Goal: Task Accomplishment & Management: Manage account settings

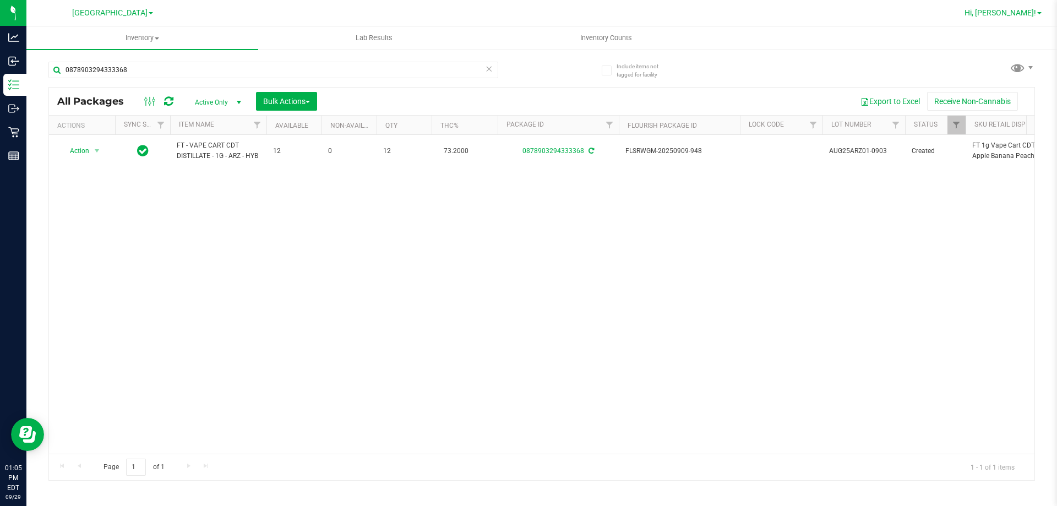
click at [527, 15] on span "Hi, [PERSON_NAME]!" at bounding box center [1001, 12] width 72 height 9
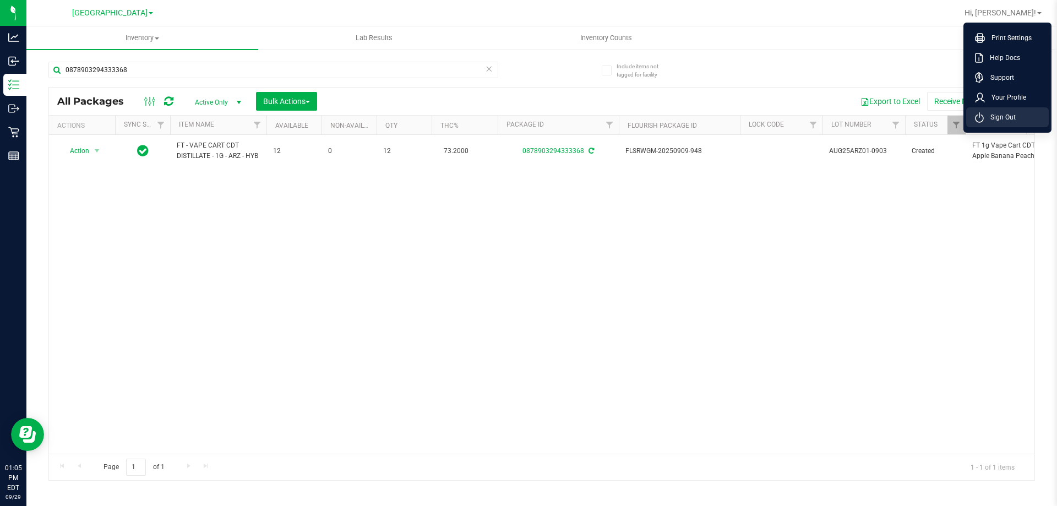
click at [527, 115] on span "Sign Out" at bounding box center [1000, 117] width 32 height 11
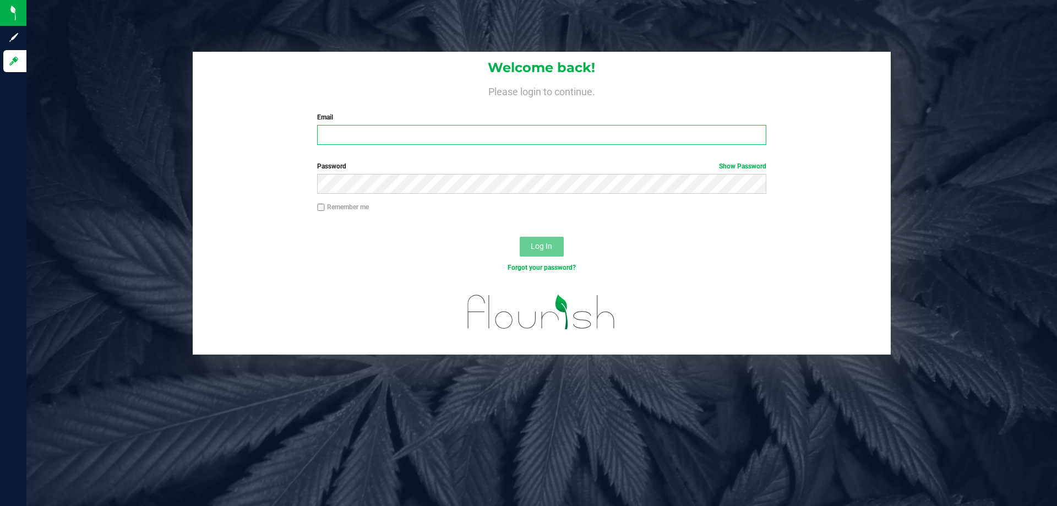
click at [520, 132] on input "Email" at bounding box center [541, 135] width 449 height 20
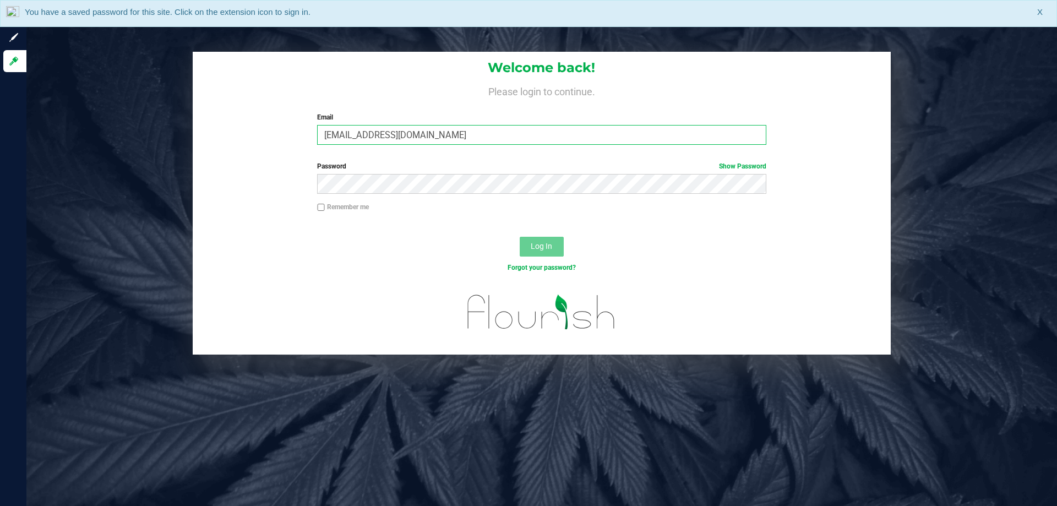
type input "[EMAIL_ADDRESS][DOMAIN_NAME]"
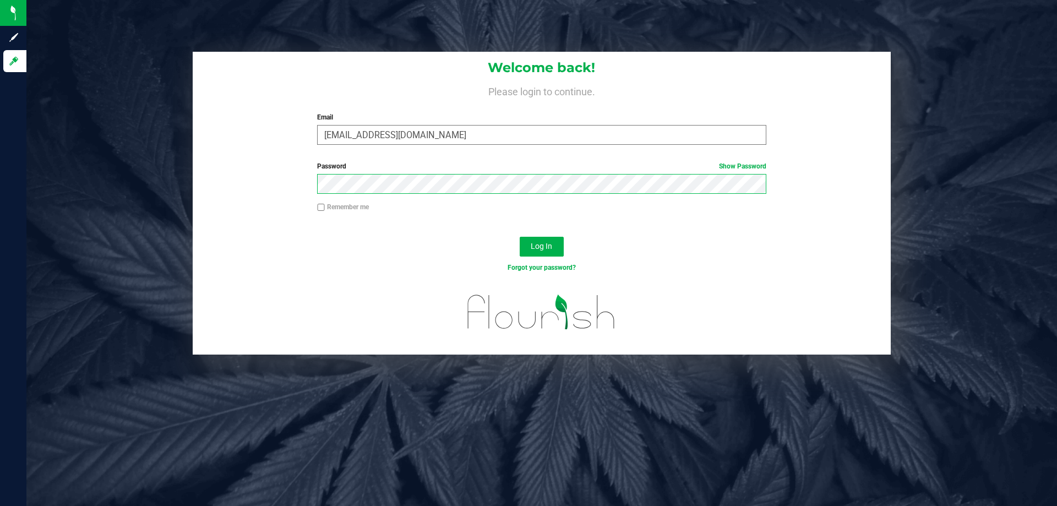
click at [520, 237] on button "Log In" at bounding box center [542, 247] width 44 height 20
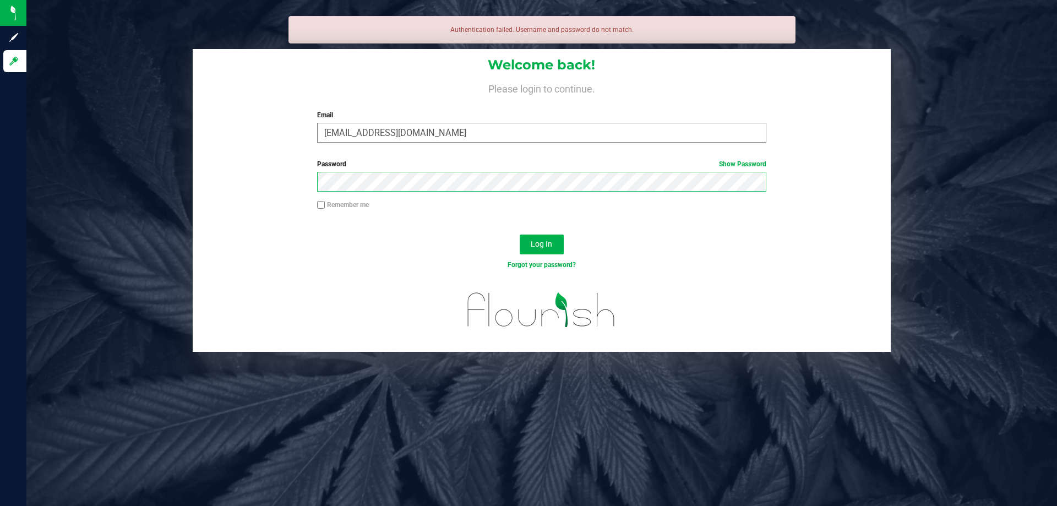
click at [520, 235] on button "Log In" at bounding box center [542, 245] width 44 height 20
